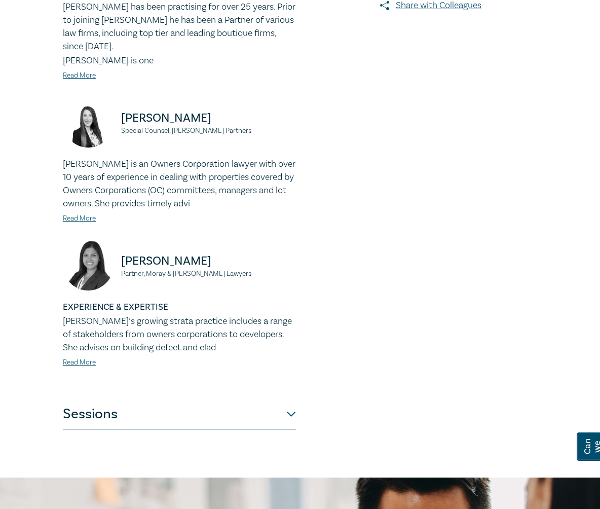
scroll to position [402, 0]
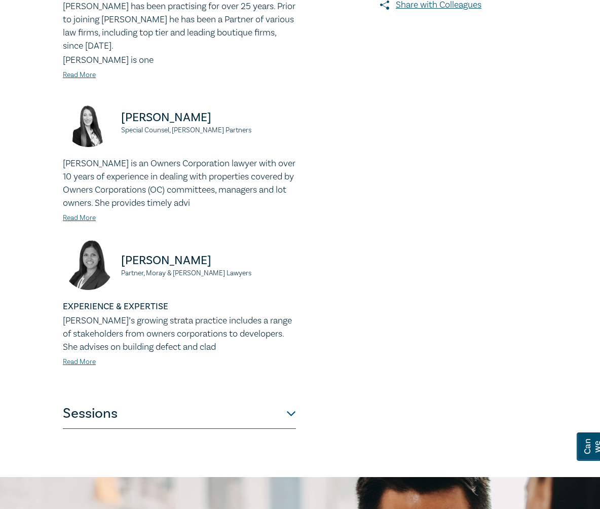
click at [263, 417] on button "Sessions" at bounding box center [179, 413] width 233 height 30
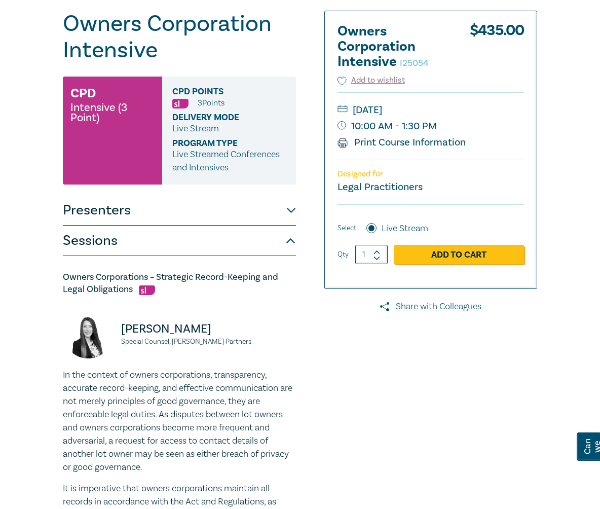
scroll to position [0, 0]
